Goal: Entertainment & Leisure: Consume media (video, audio)

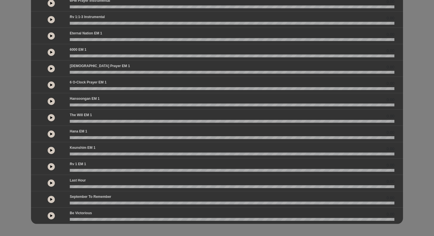
scroll to position [114, 0]
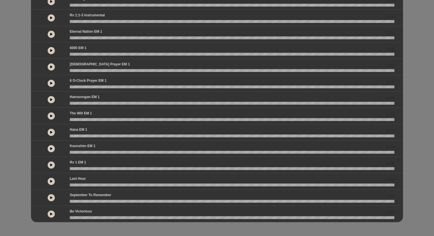
click at [53, 182] on button at bounding box center [51, 181] width 7 height 7
click at [53, 213] on button at bounding box center [51, 214] width 7 height 7
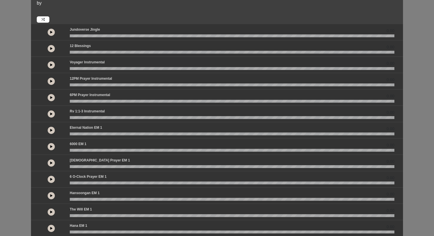
scroll to position [0, 0]
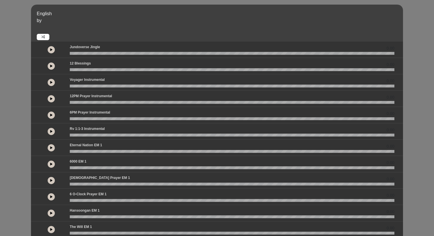
click at [52, 66] on icon at bounding box center [51, 66] width 2 height 3
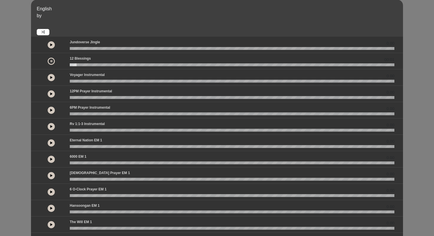
scroll to position [7, 0]
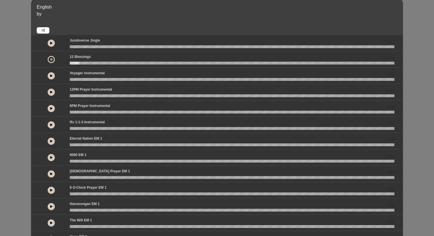
click at [52, 77] on button at bounding box center [51, 75] width 7 height 7
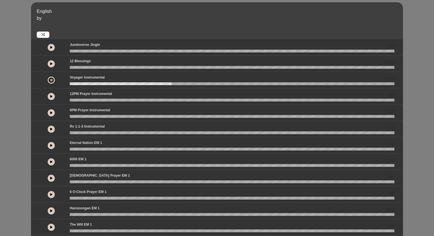
scroll to position [0, 0]
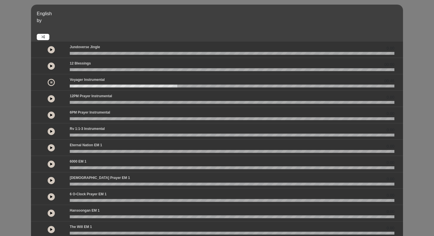
click at [53, 49] on button at bounding box center [51, 49] width 7 height 7
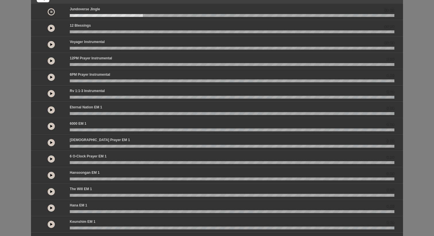
scroll to position [25, 0]
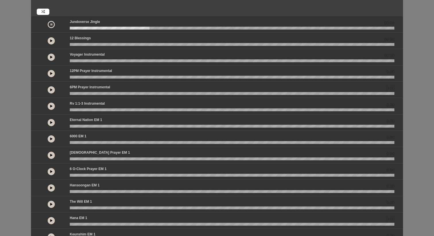
click at [52, 25] on icon at bounding box center [51, 24] width 2 height 3
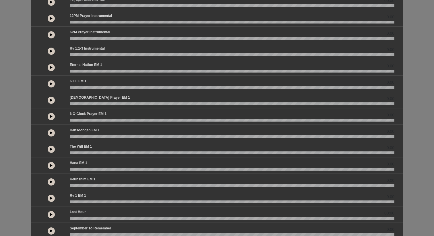
scroll to position [81, 0]
